Goal: Navigation & Orientation: Understand site structure

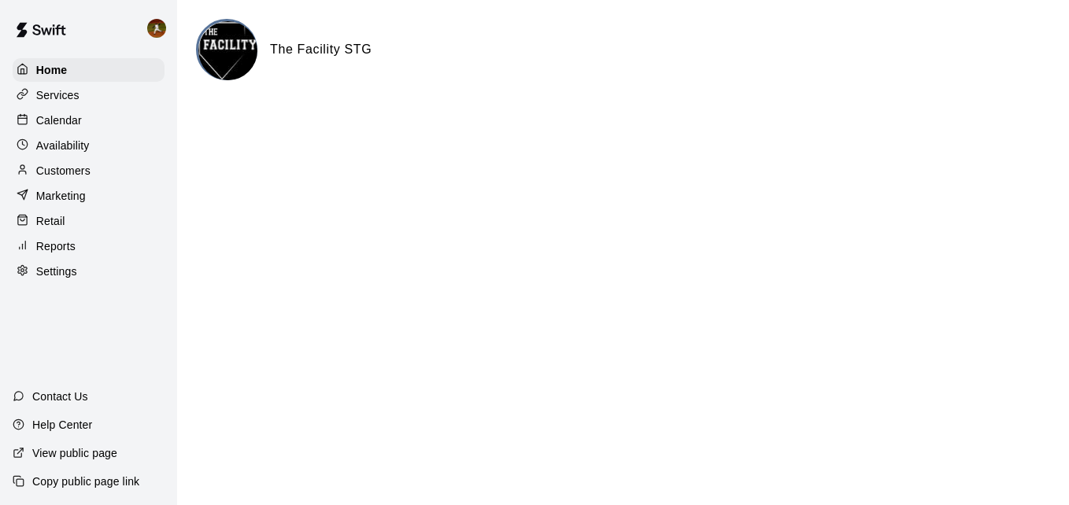
click at [81, 153] on p "Availability" at bounding box center [63, 146] width 54 height 16
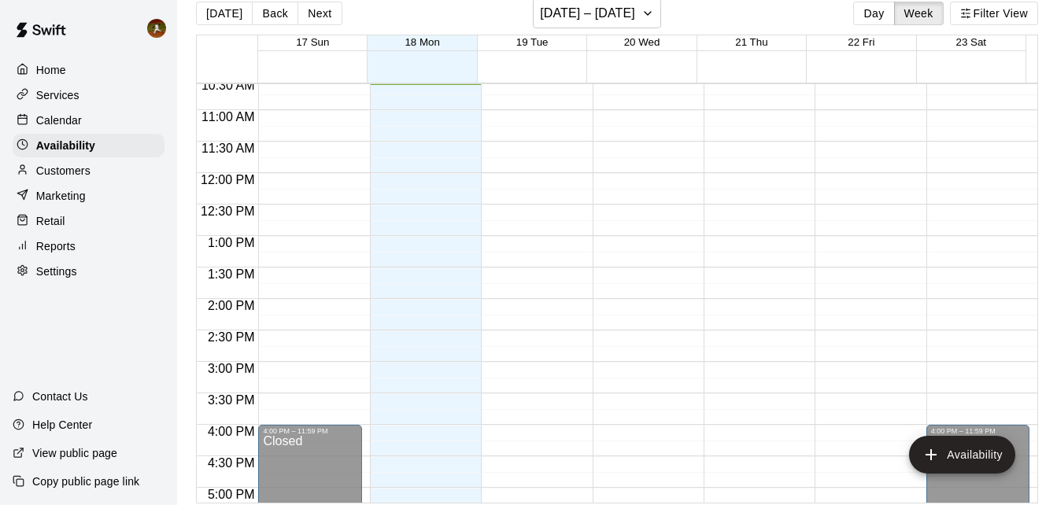
scroll to position [25, 0]
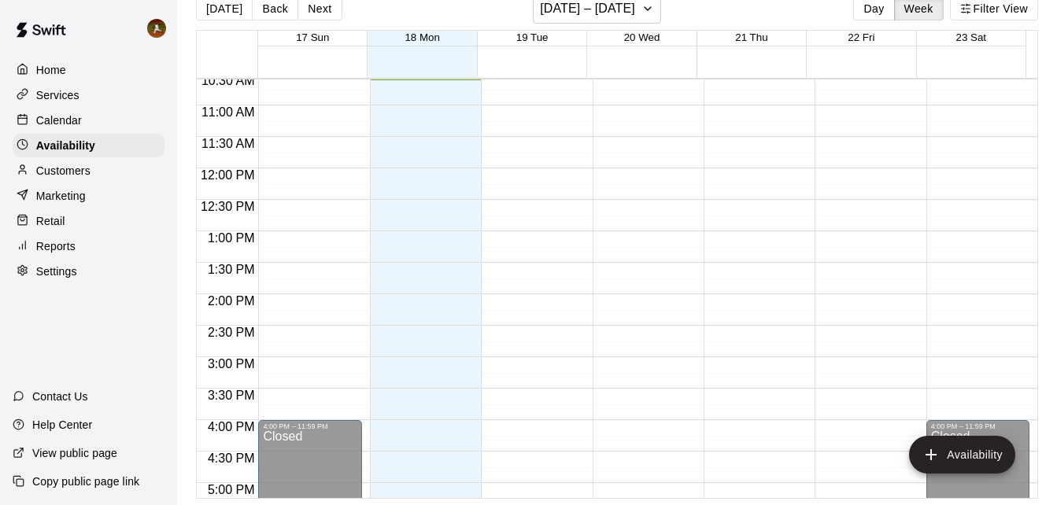
click at [56, 399] on p "Contact Us" at bounding box center [60, 397] width 56 height 16
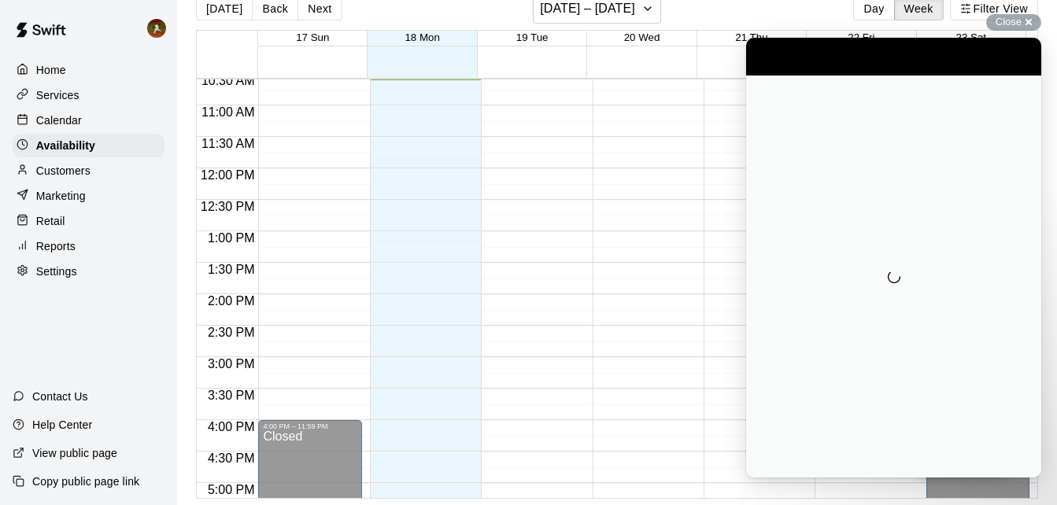
scroll to position [0, 0]
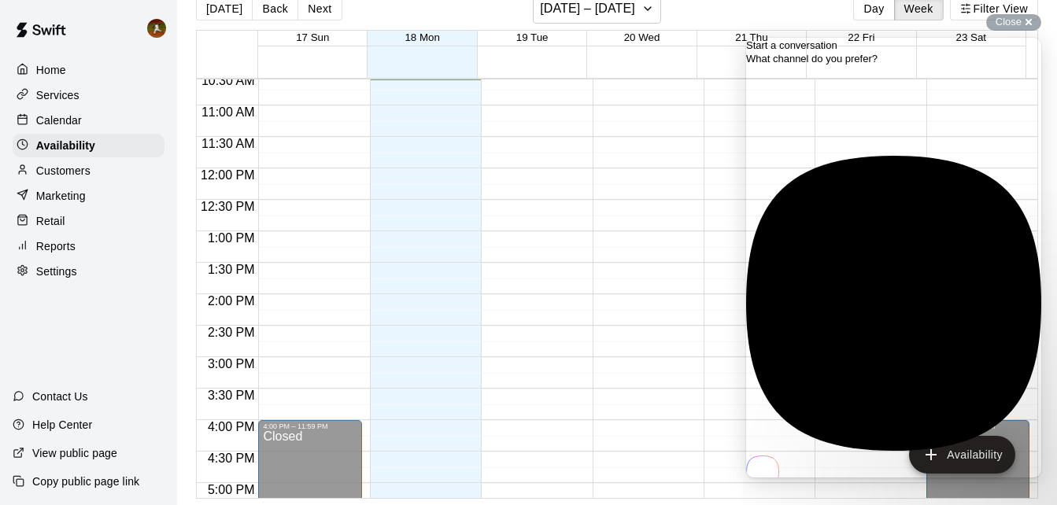
click at [91, 343] on div "Home Services Calendar Availability Customers Marketing Retail Reports Settings…" at bounding box center [88, 252] width 177 height 505
click at [1023, 21] on div "Close cross-small" at bounding box center [1013, 22] width 55 height 17
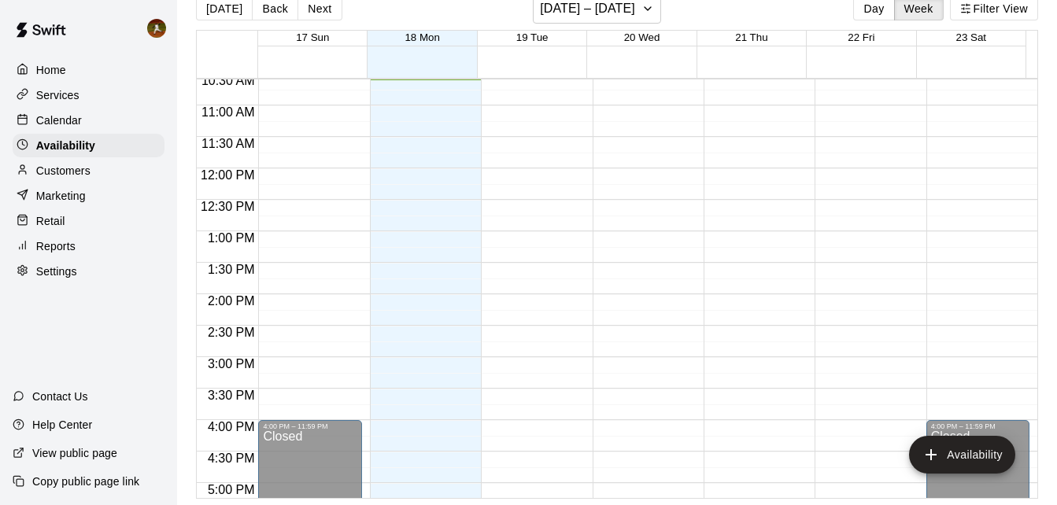
click at [30, 350] on div "Home Services Calendar Availability Customers Marketing Retail Reports Settings…" at bounding box center [88, 252] width 177 height 505
click at [52, 72] on p "Home" at bounding box center [51, 70] width 30 height 16
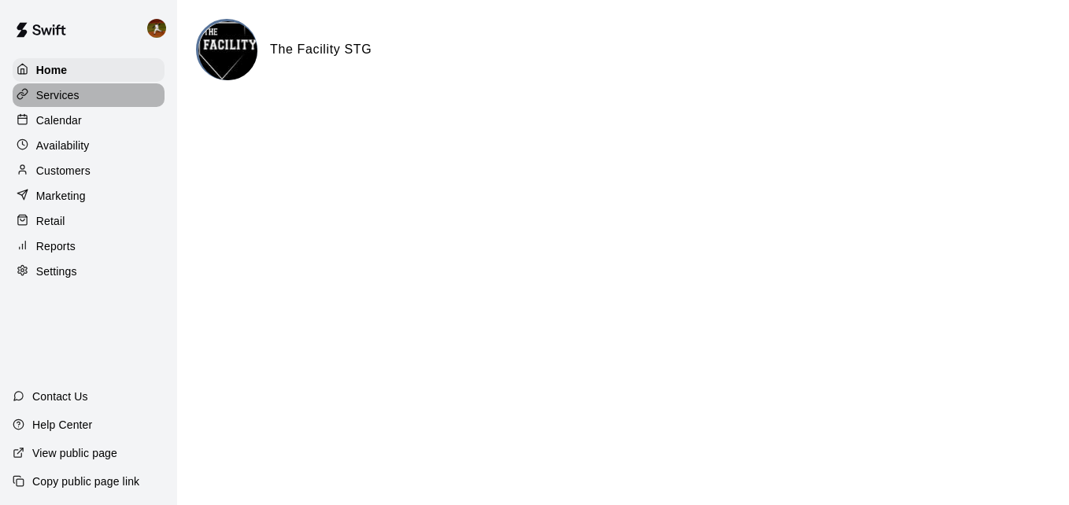
click at [55, 94] on p "Services" at bounding box center [57, 95] width 43 height 16
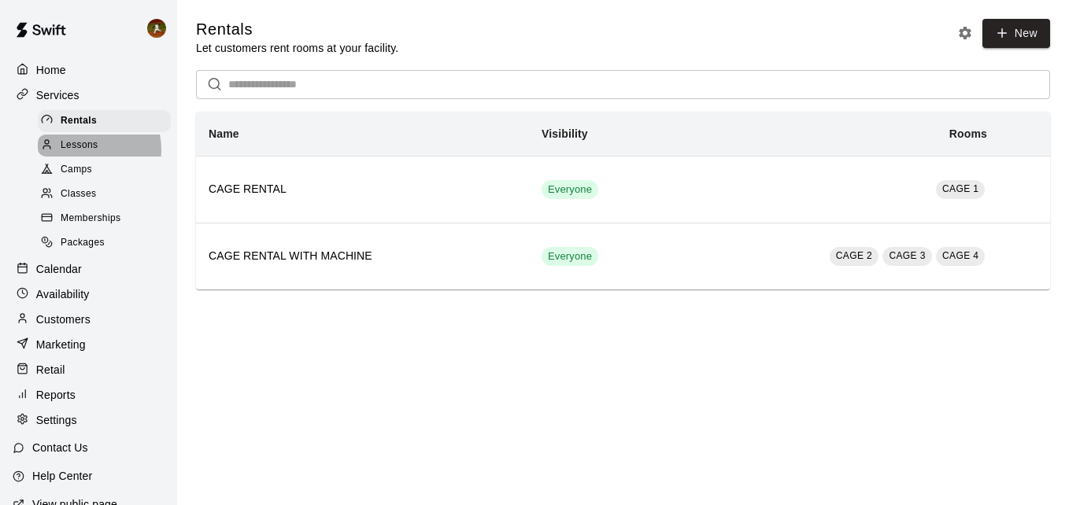
click at [87, 152] on span "Lessons" at bounding box center [80, 146] width 38 height 16
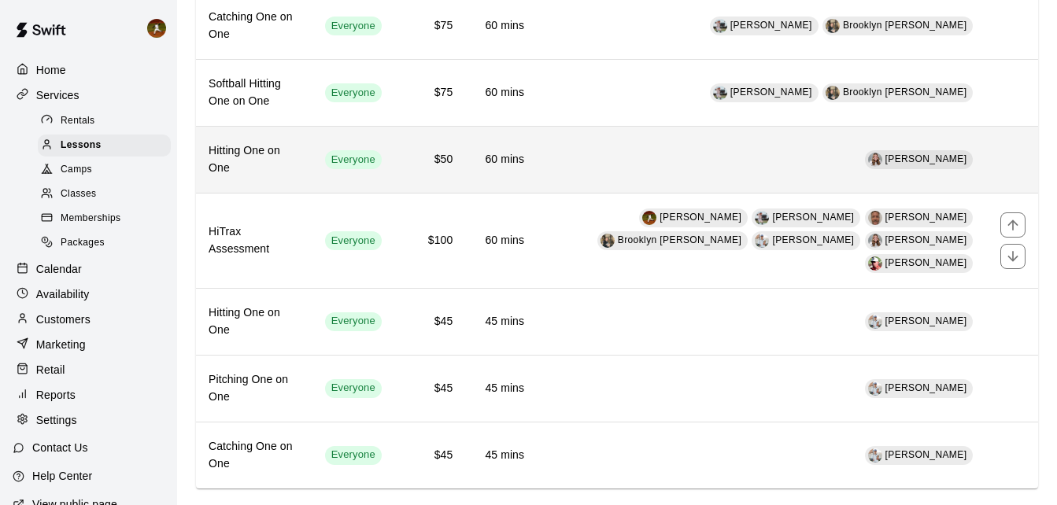
scroll to position [323, 0]
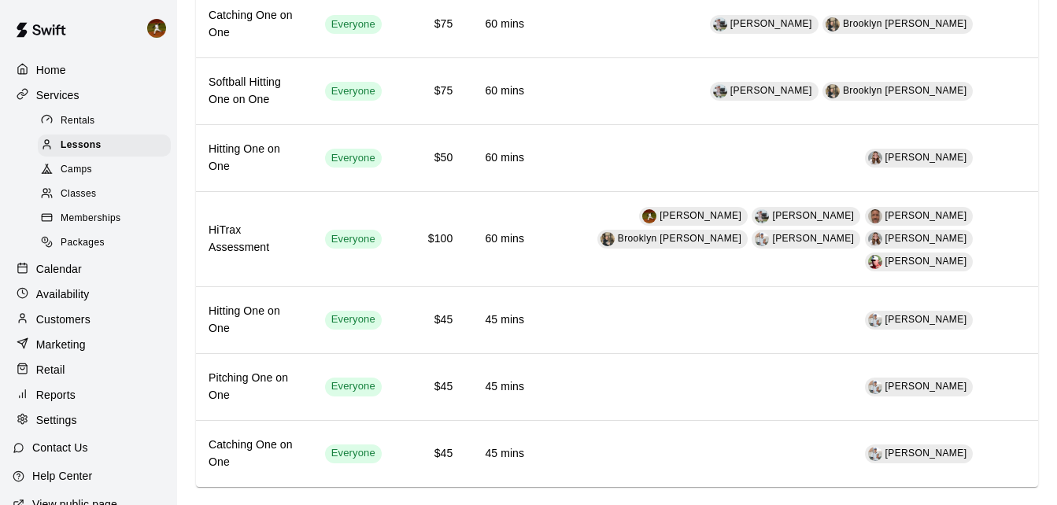
click at [86, 178] on span "Camps" at bounding box center [76, 170] width 31 height 16
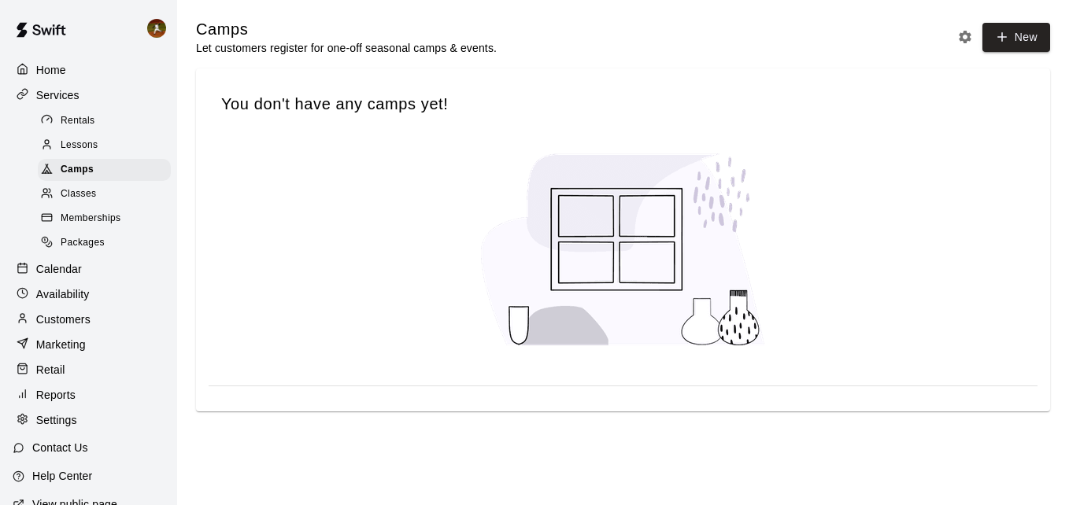
click at [86, 194] on span "Classes" at bounding box center [78, 195] width 35 height 16
